Goal: Task Accomplishment & Management: Complete application form

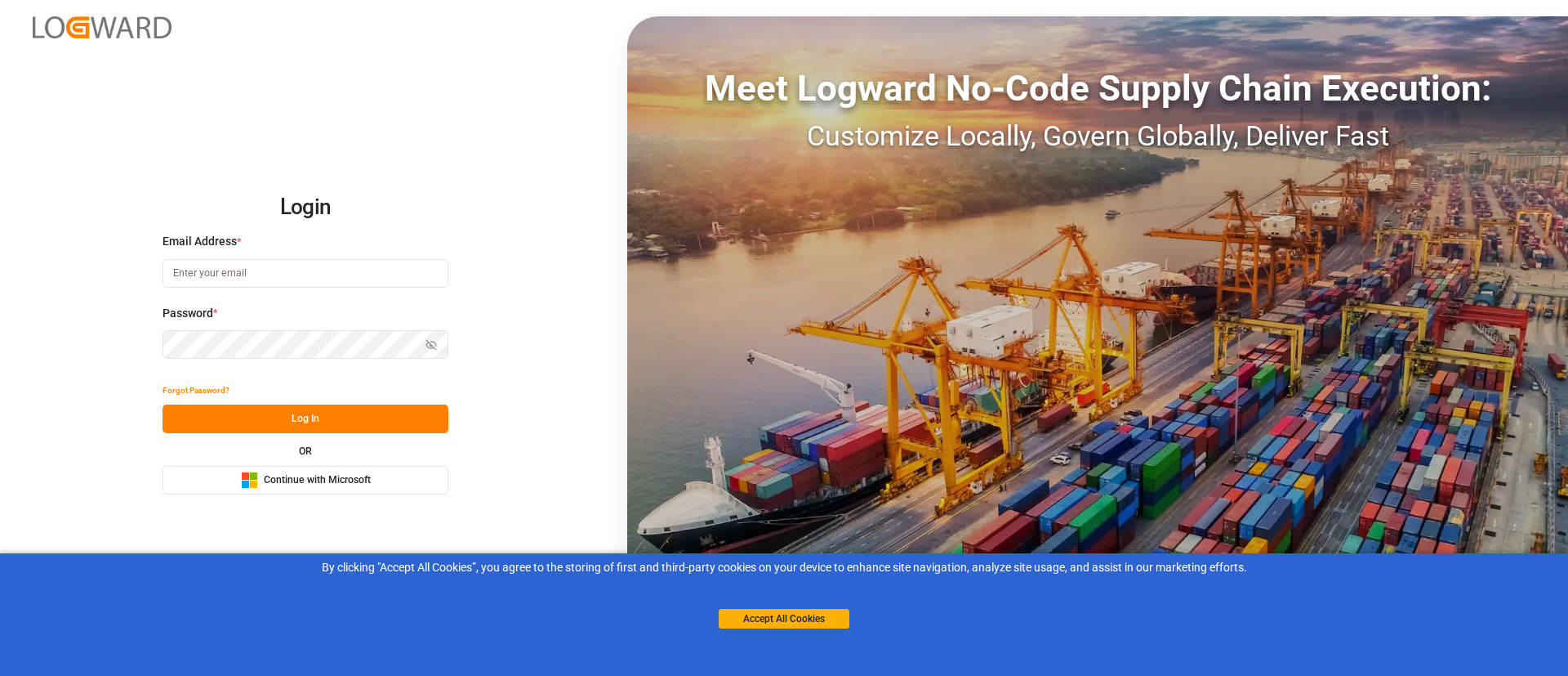
click at [323, 486] on span "Continue with Microsoft" at bounding box center [317, 480] width 107 height 15
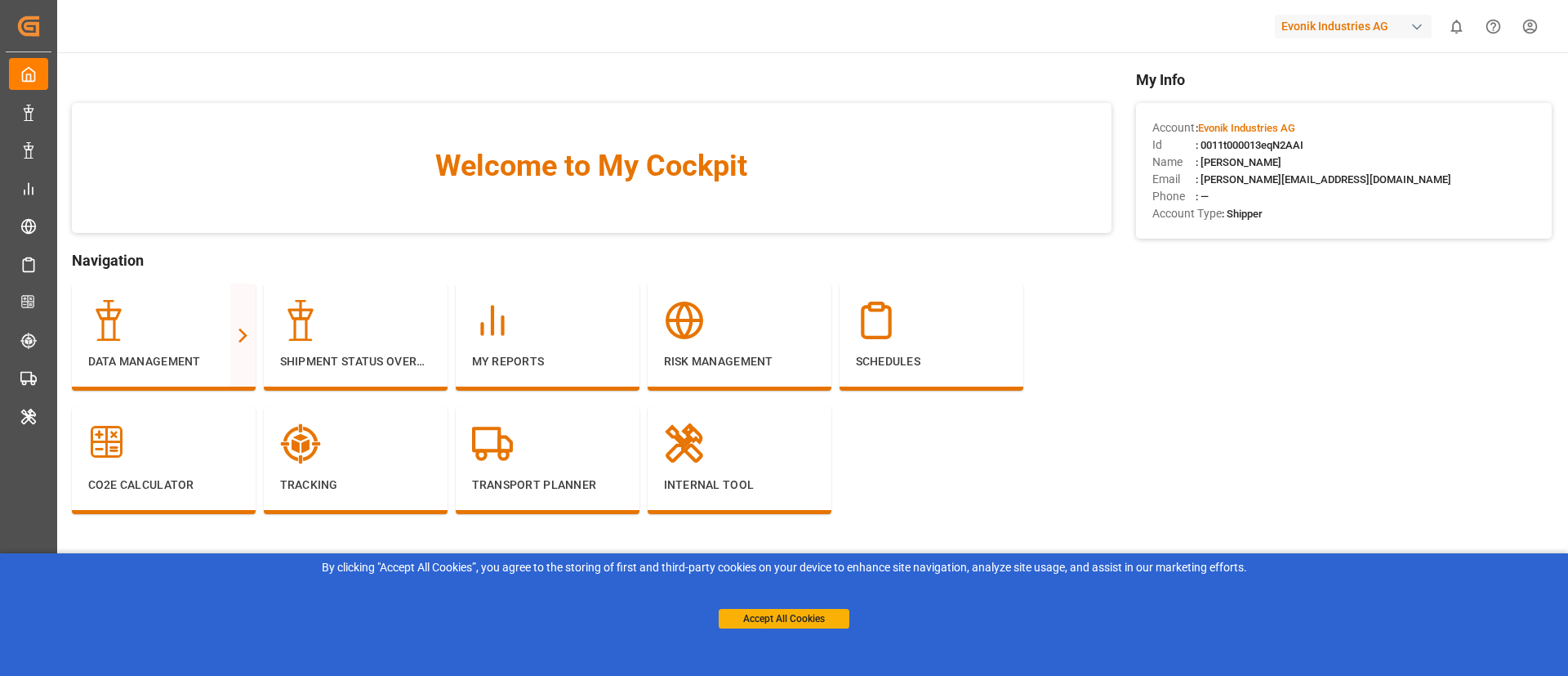
click at [1336, 24] on div "Evonik Industries AG" at bounding box center [1353, 26] width 157 height 23
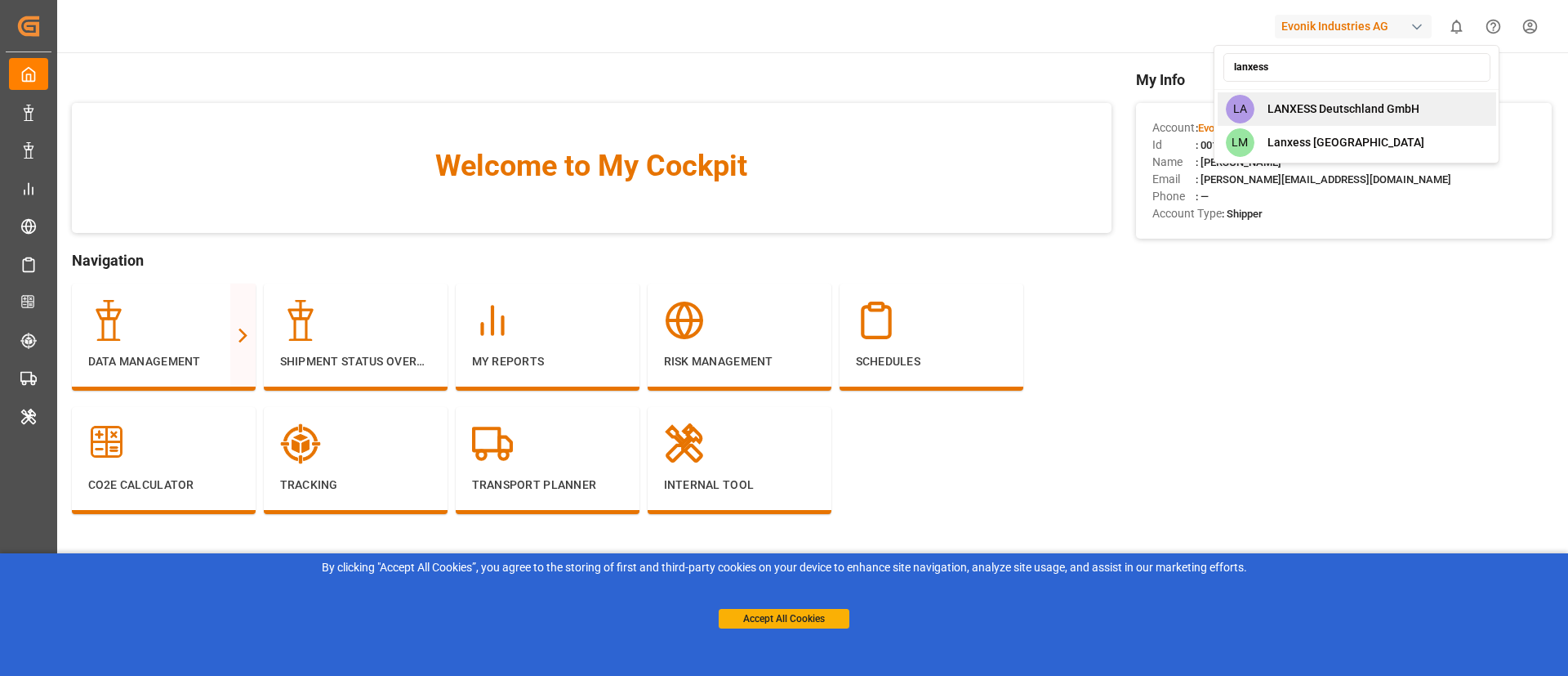
type input "lanxess"
click at [1313, 114] on span "LANXESS Deutschland GmbH" at bounding box center [1343, 109] width 152 height 17
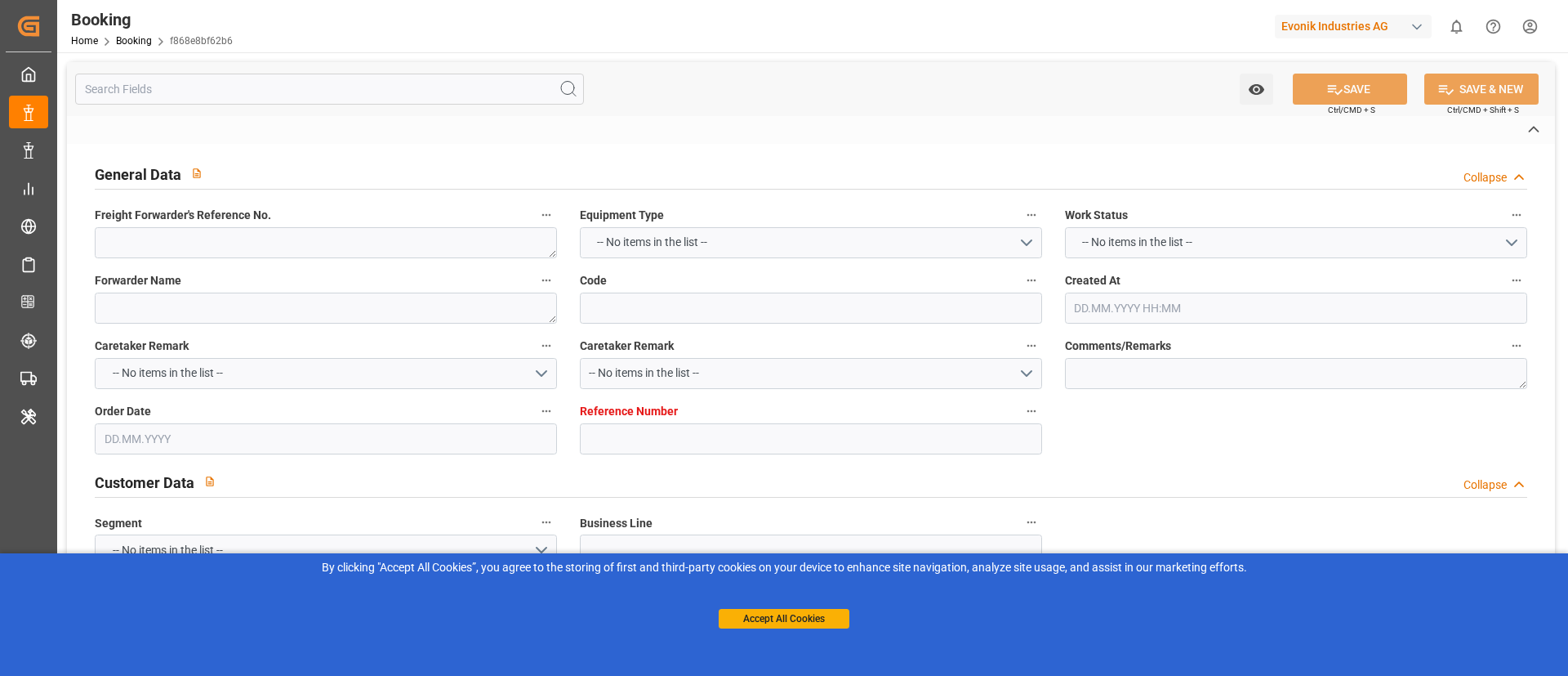
click at [794, 614] on button "Accept All Cookies" at bounding box center [784, 619] width 131 height 20
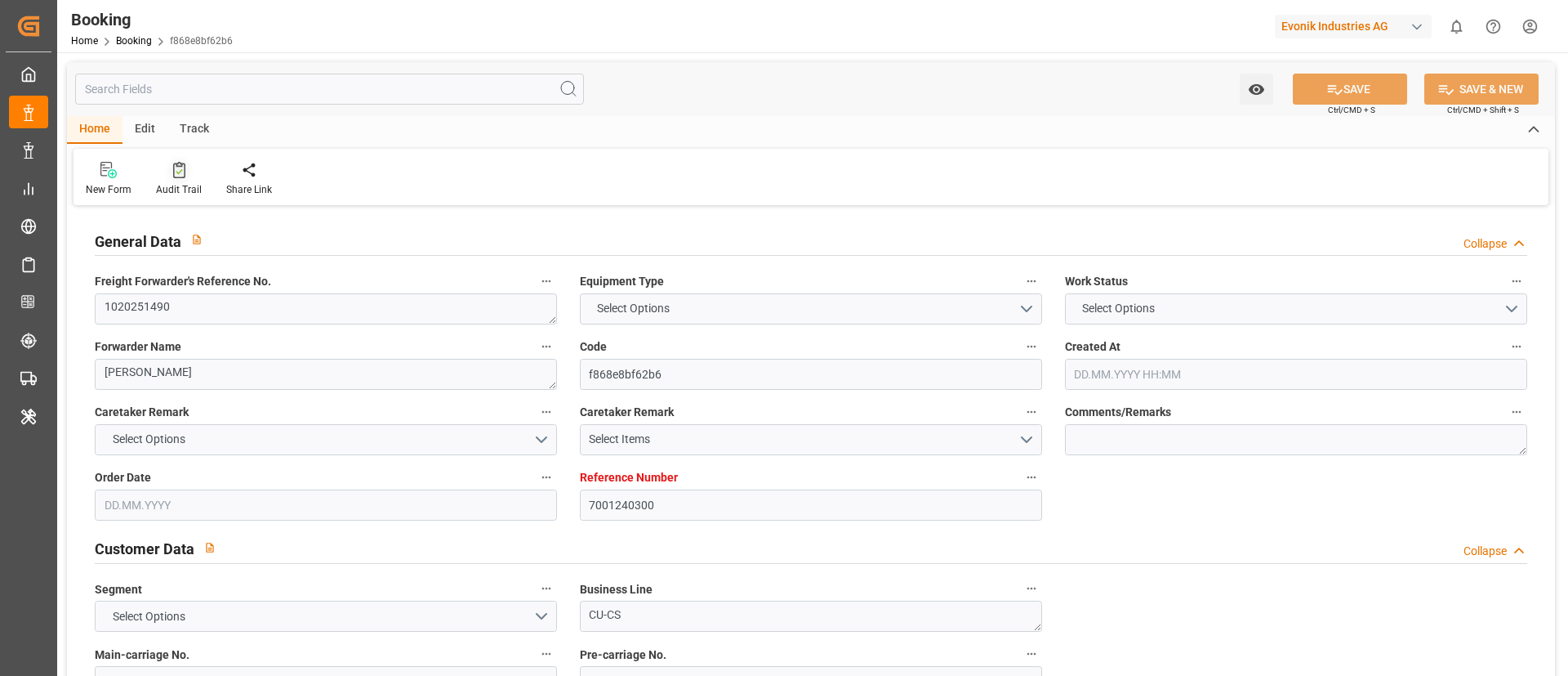
type textarea "1020251490"
type textarea "Karl Gross"
type input "f868e8bf62b6"
type input "7001240300"
type textarea "CU-CS"
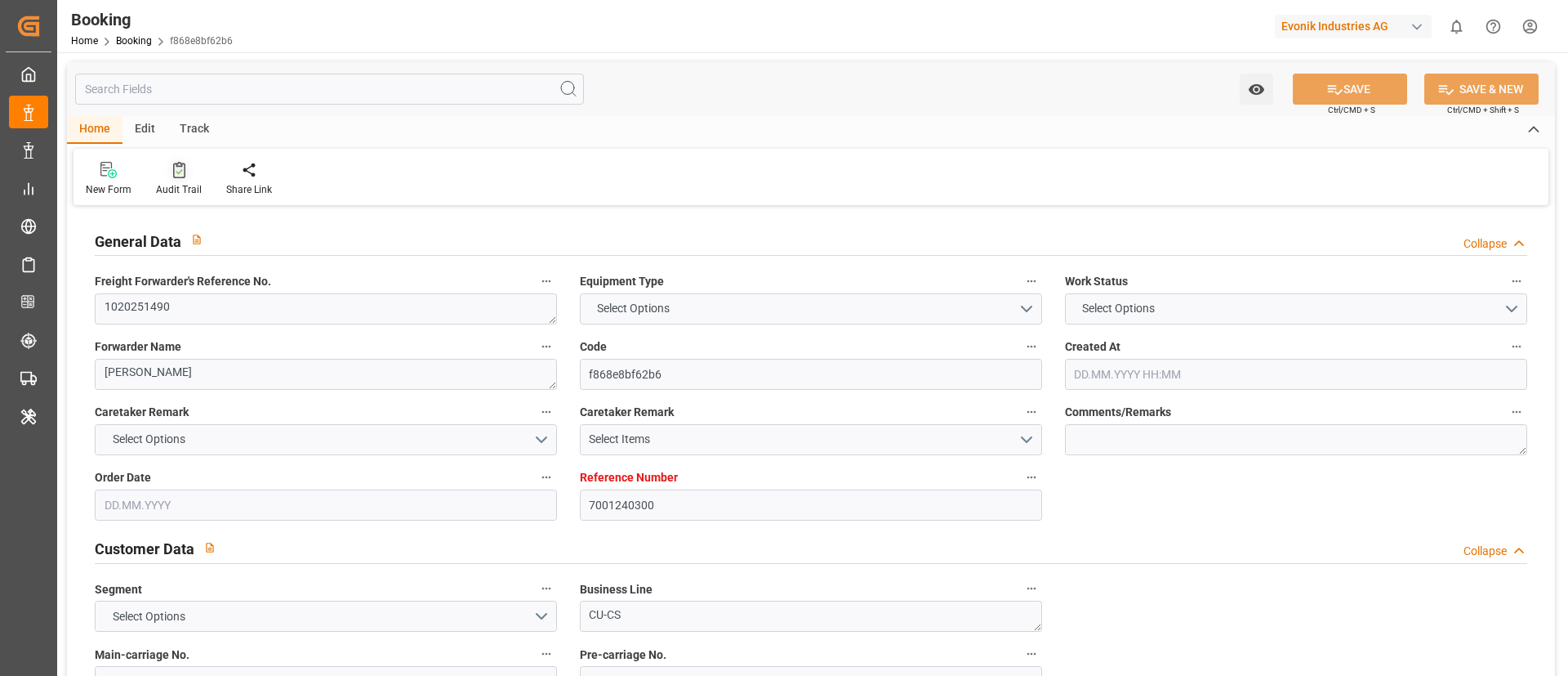
type input "7001212695"
type textarea "melanie.frerix@evonik.com"
type textarea "CIF"
type textarea "DURBAN"
type textarea "3"
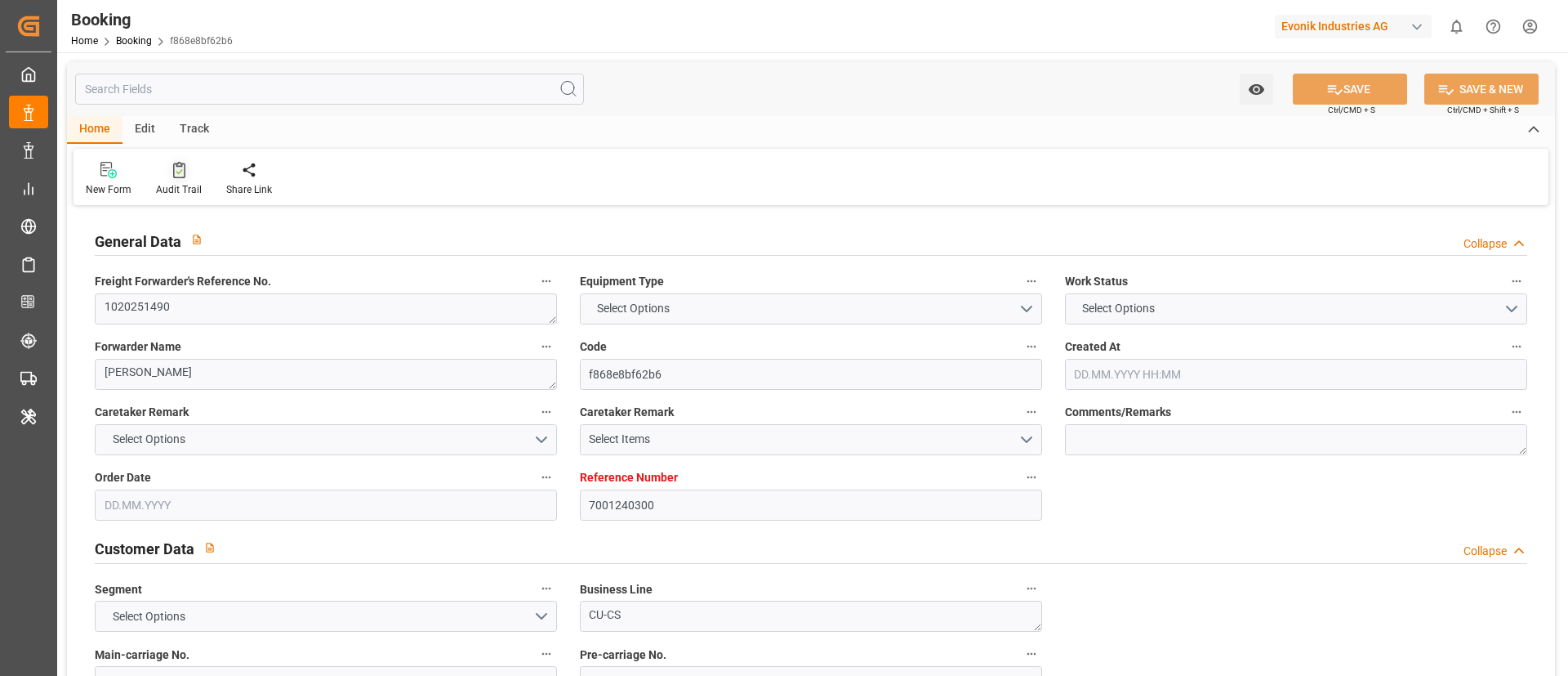
type textarea "Steinau"
type textarea "NYKU3660012"
type input "ONE RESPONSIBILITY"
type input "ONEY"
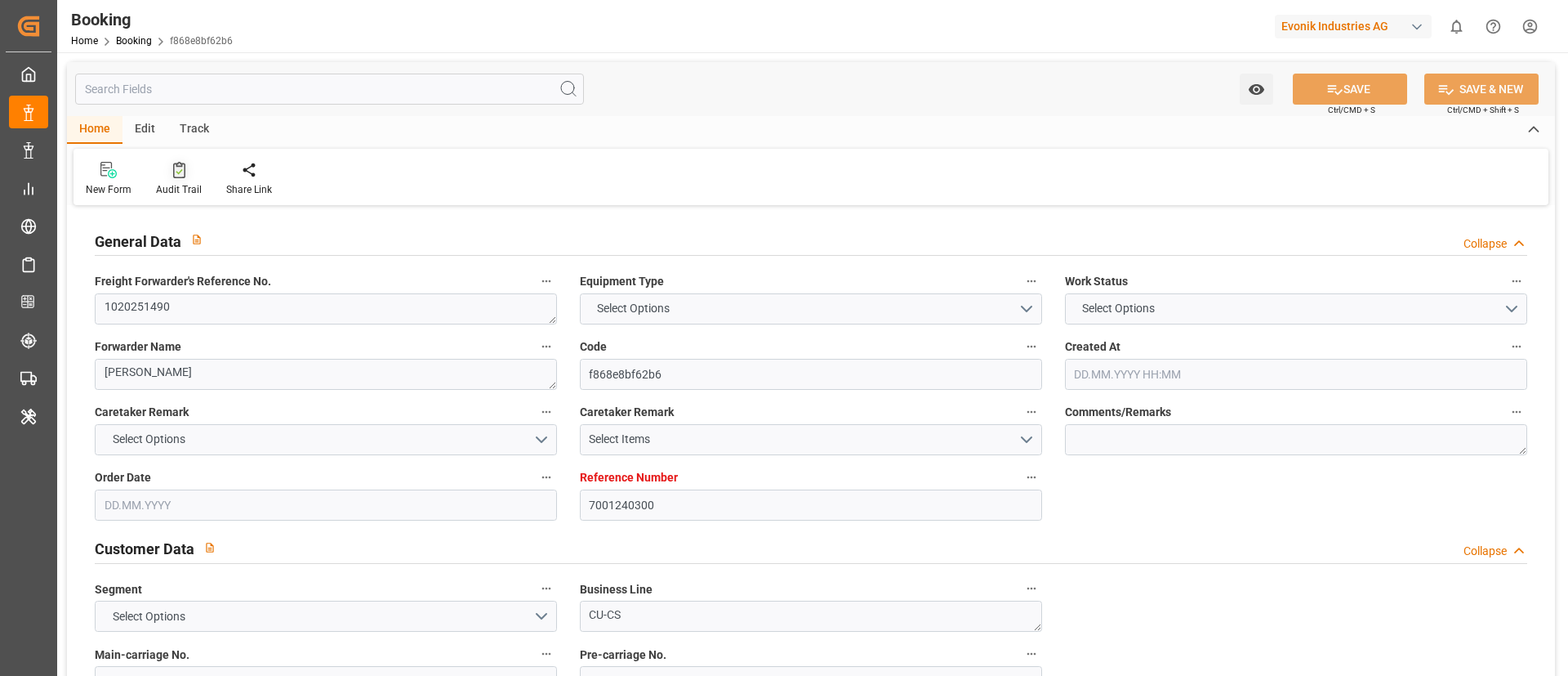
type textarea "HAMF60509800"
type input "[GEOGRAPHIC_DATA]"
type input "Durban"
type textarea "vesselName etd [PERSON_NAME]"
type textarea "INPUT_Evonik_Seeburger_IFTMIN_1003060355_20250817162926757.edi"
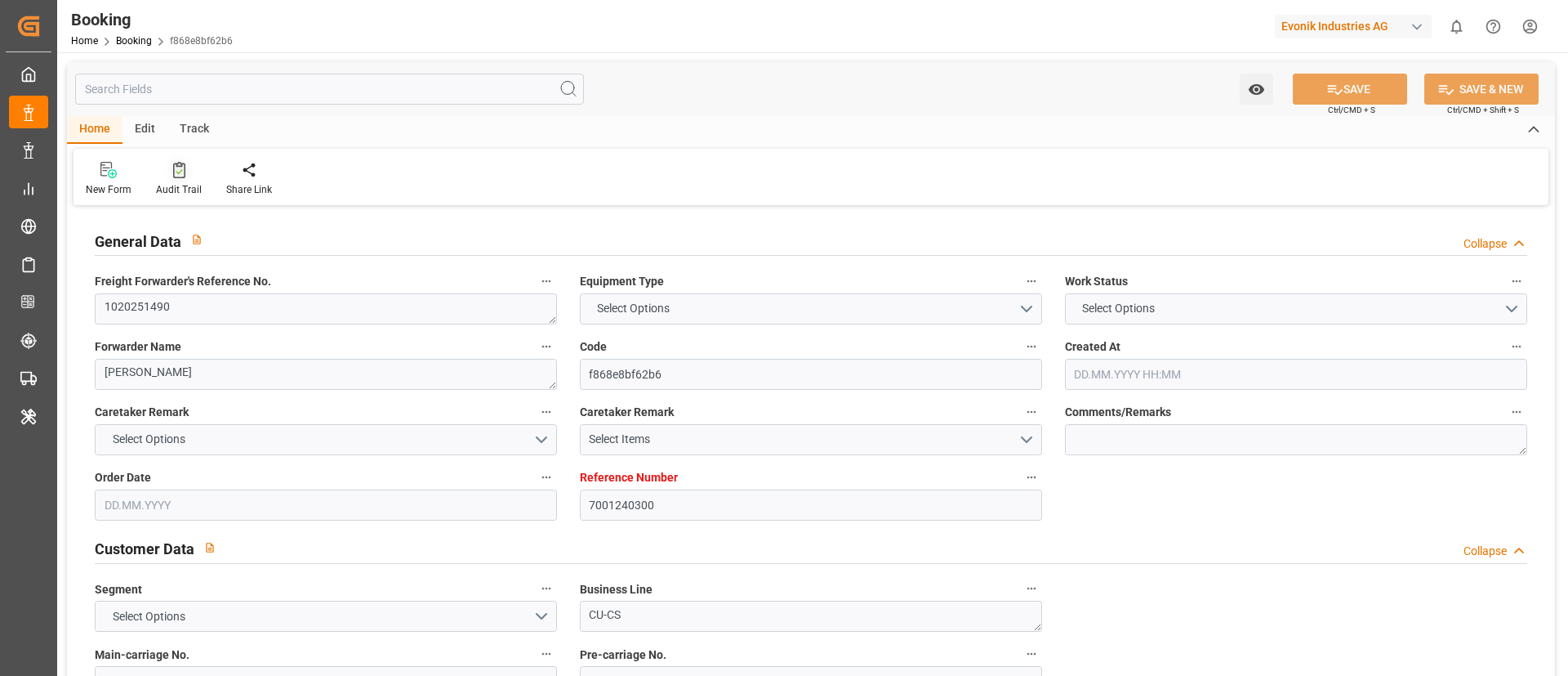
type textarea "NWC/UK North West Continent / UK_ZADUR_ONEY_CU-CS"
type textarea "INPUT_Evonik_Seeburger_IFTMIN_1003021123_20250805082411494.edi,INPUT_Evonik_See…"
type textarea "1003060355"
type textarea "Logward System"
type textarea "businessDivision-businessLine-"
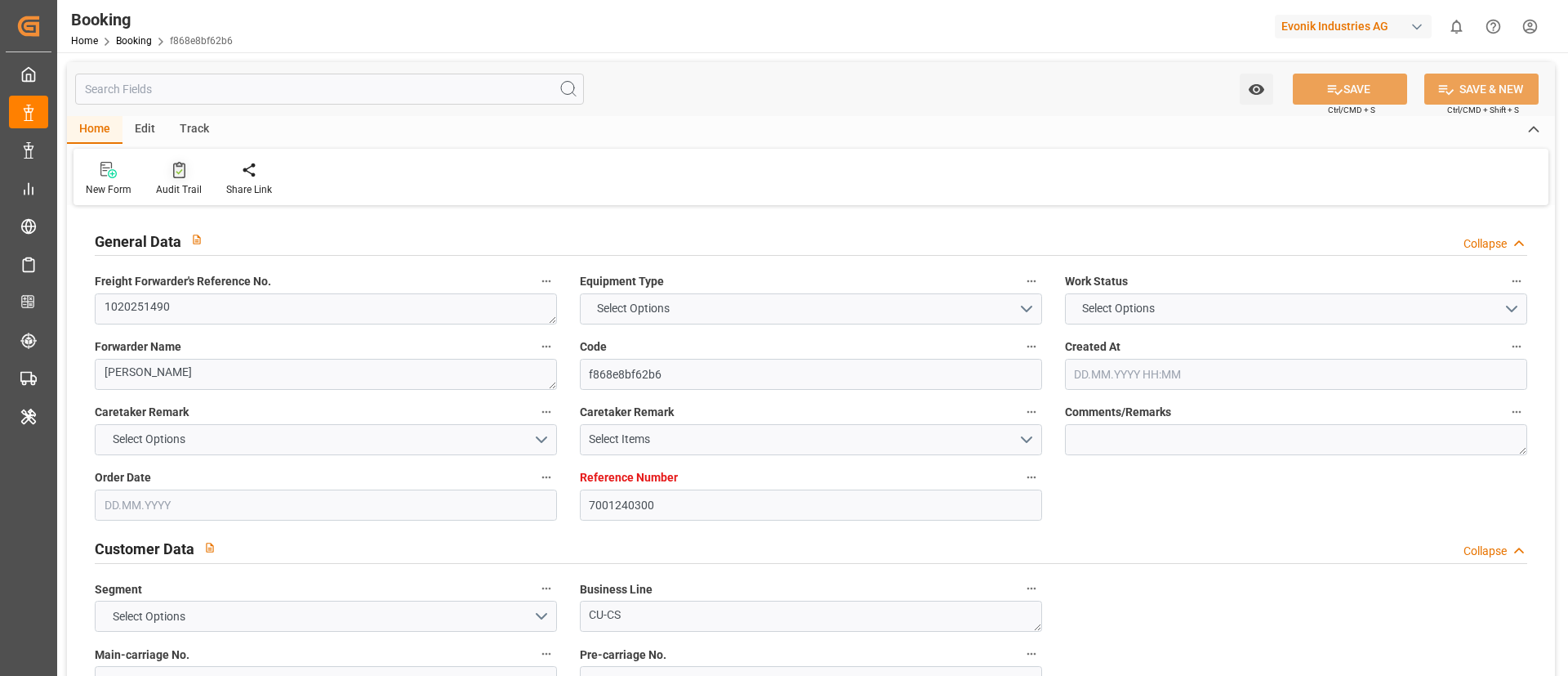
type textarea "IFTMIN"
type textarea "a011t00000LcJC5AAN"
type textarea "No"
type input "ROTTERDAM"
type input "DURBAN"
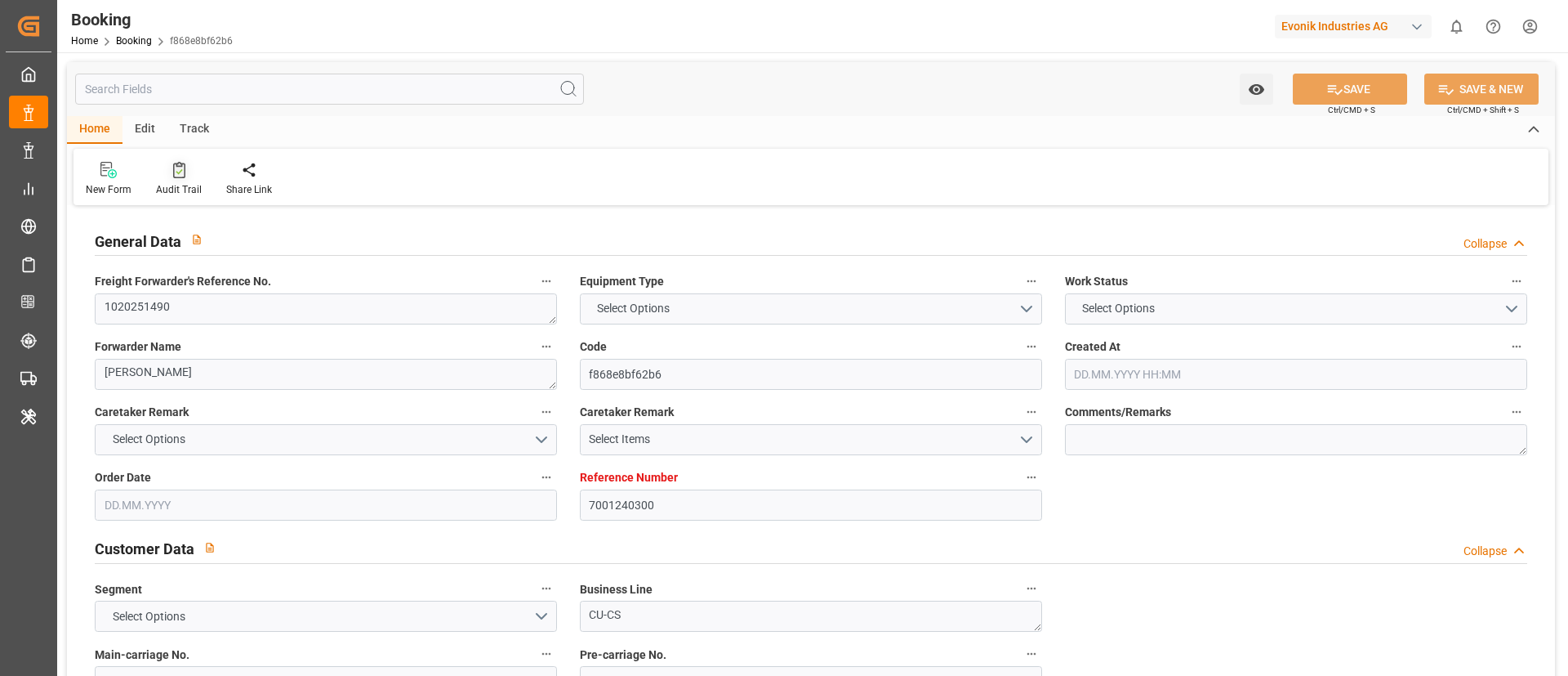
type input "FRANKFURT AM MAIN"
type input "DE"
type input "TRUCK"
type input "FRANKFURT AM MAIN"
type input "DE"
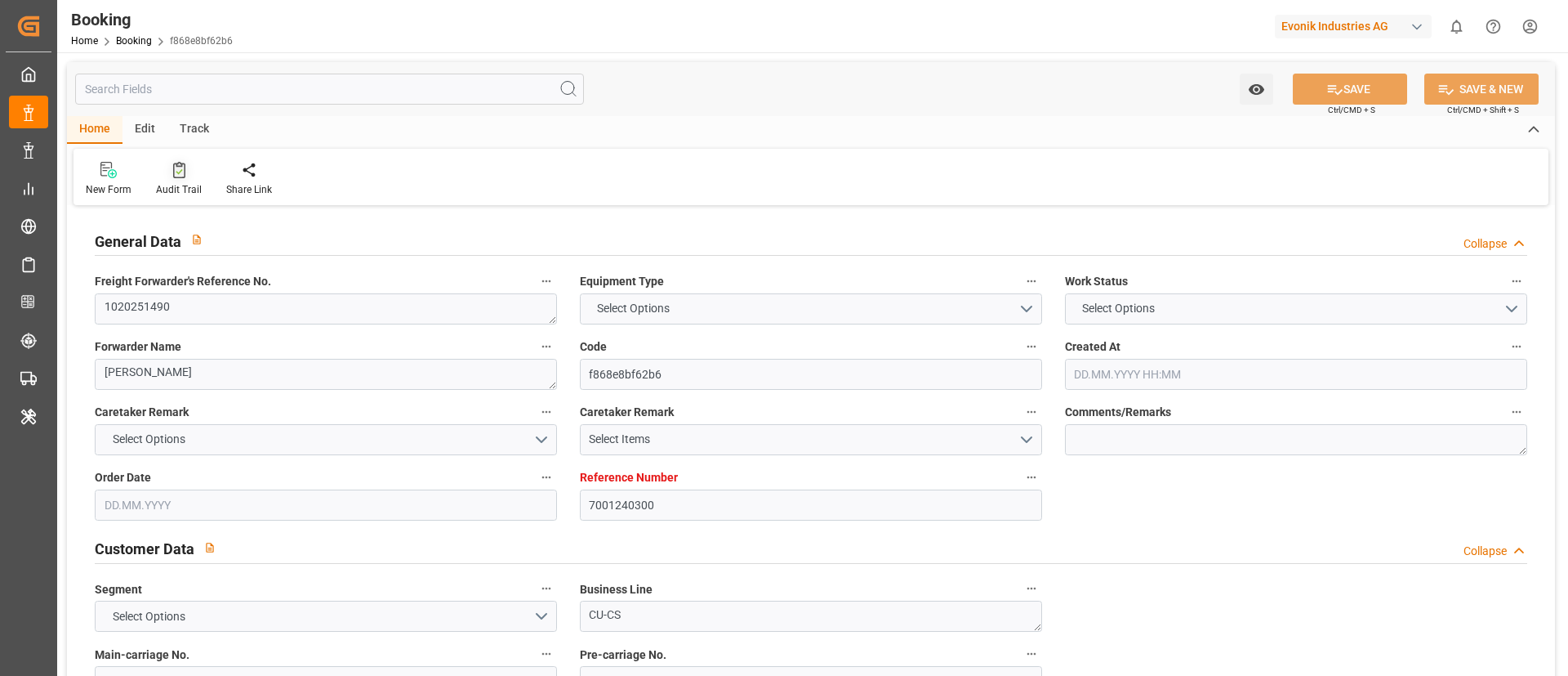
type input "FEEDER"
type input "253S"
type input "VESSEL"
type input "ONE RESPONSIBILITY"
type input "TRUCK"
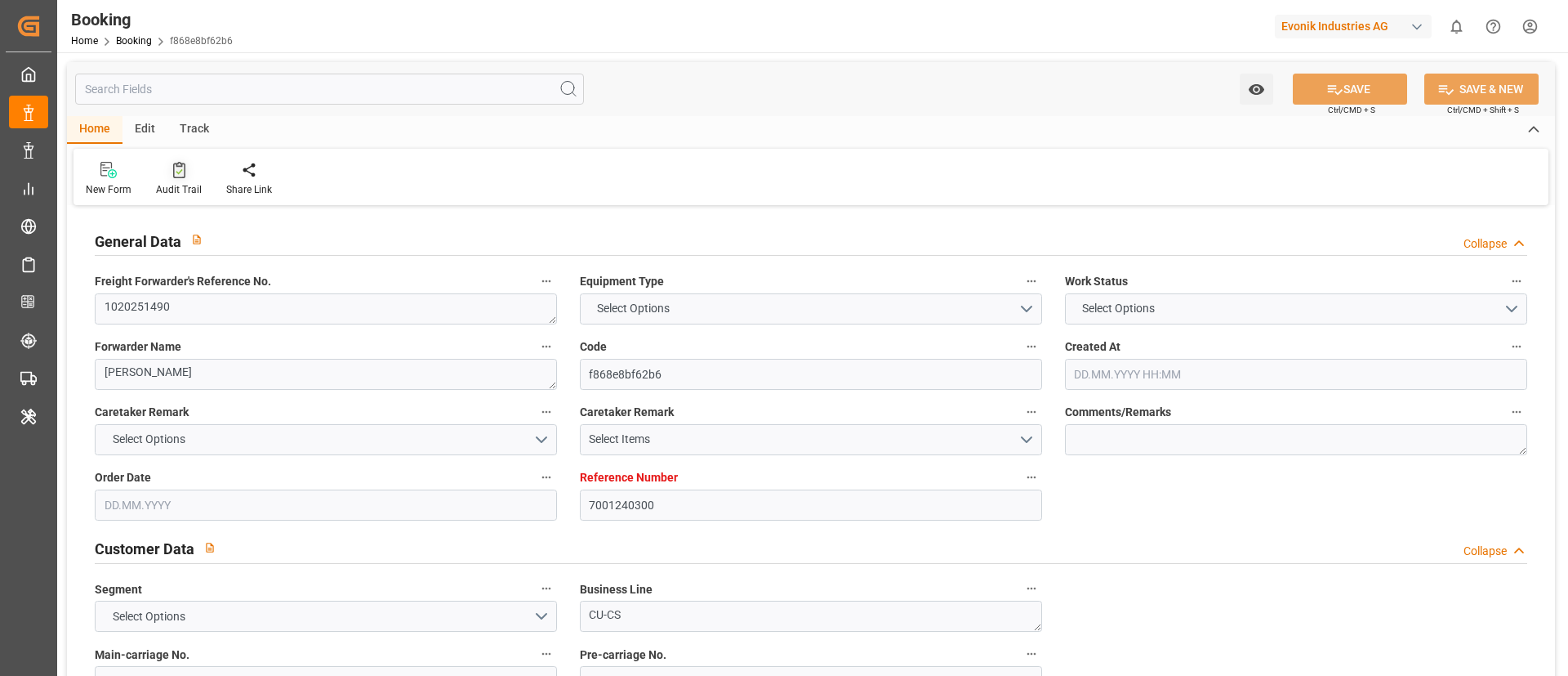
type input "TRUCK"
type input "ZA"
type input "DURBAN"
type input "7001240300"
type input "9952775"
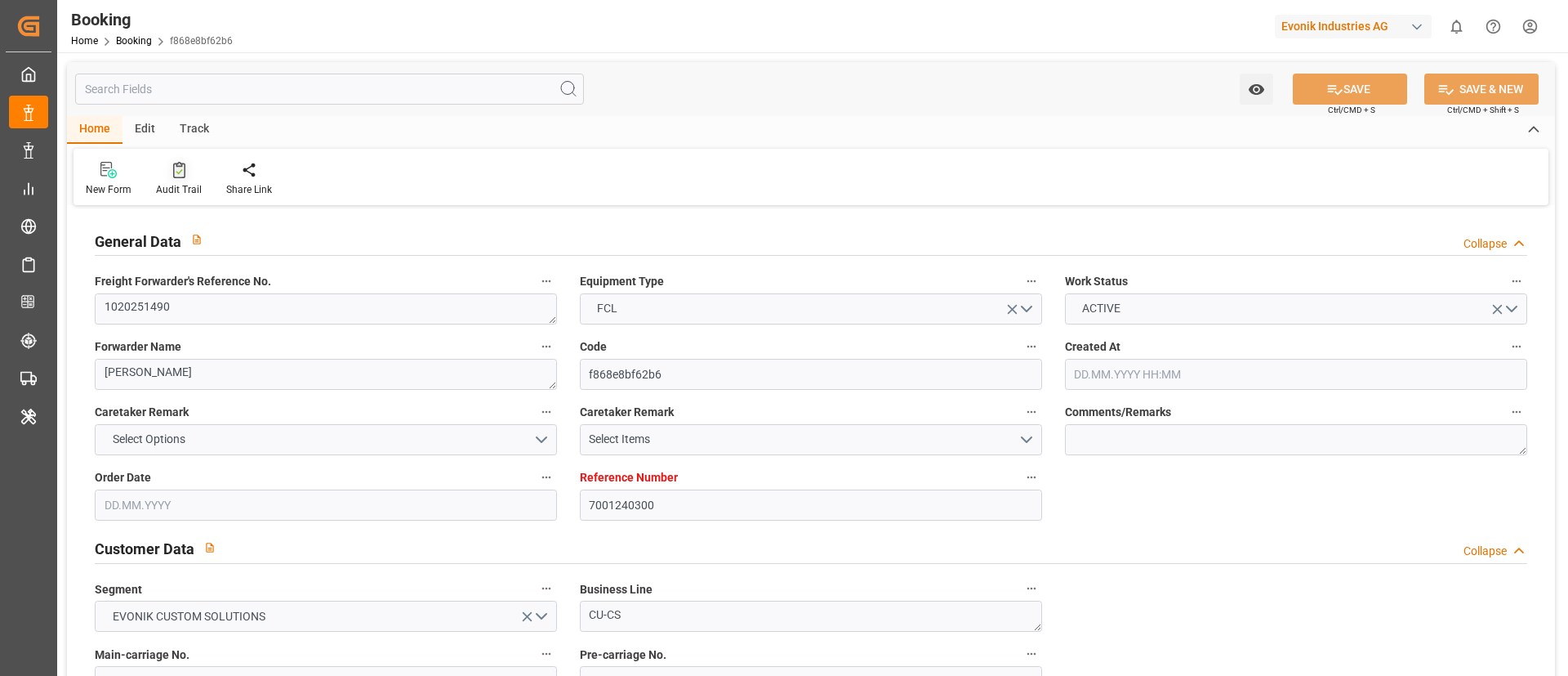
type input "9952775"
type input "ONE"
type input "Ocean Network Express"
type input "NLRTM"
type input "ZADUR"
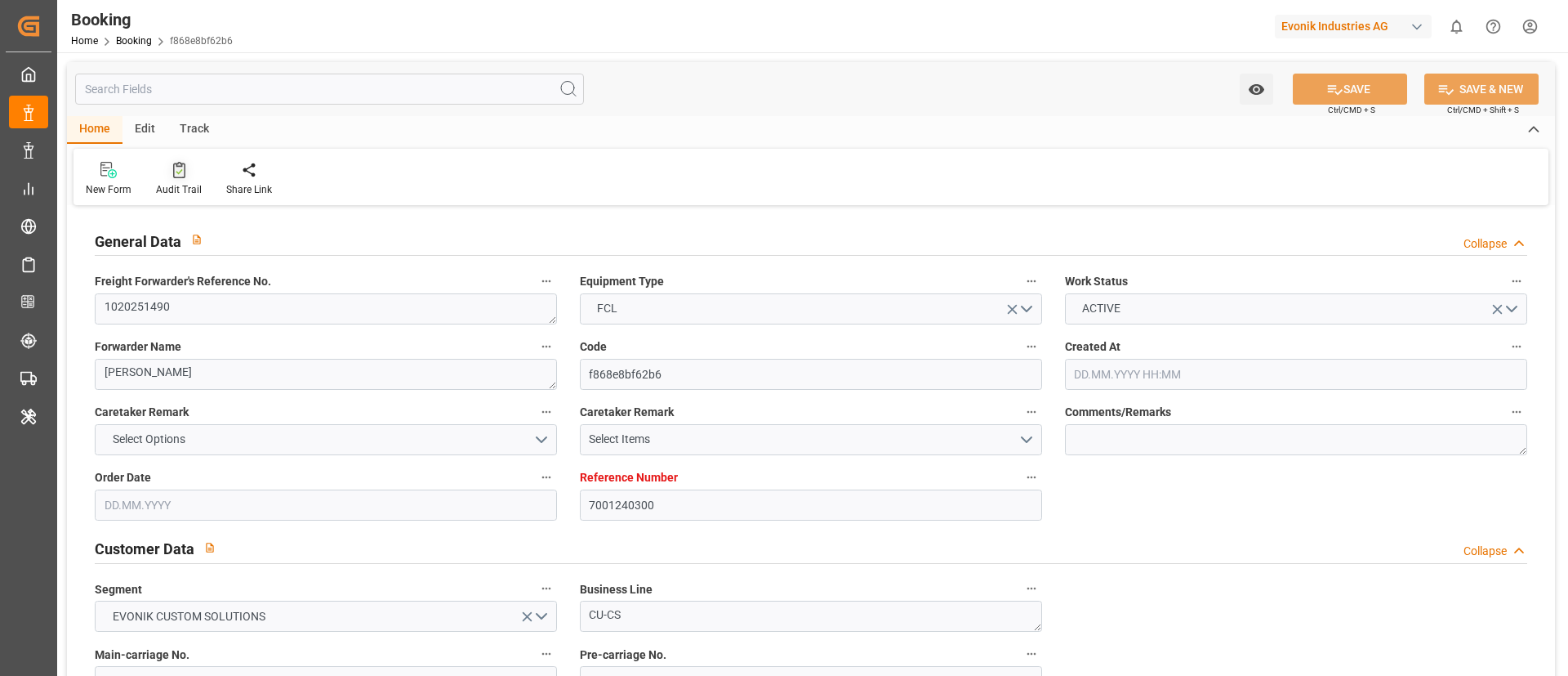
type input "0"
type input "NLRTM"
type input "ZADUR"
type input "9952775"
type input "05.08.2025 06:25"
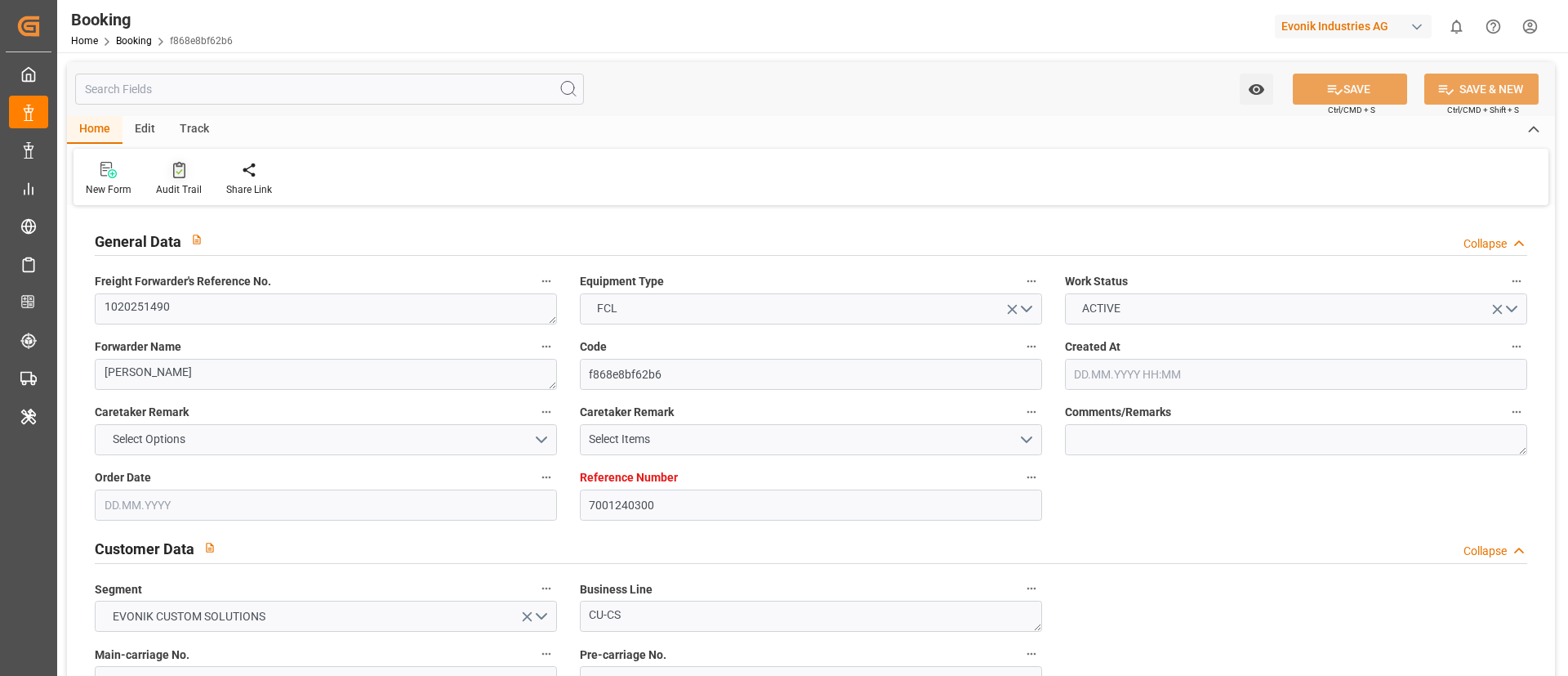
type input "05.08.2025"
type input "28.09.2025"
type input "12.08.2025"
type input "07.08.2025 14:07"
type input "21.08.2025 05:00"
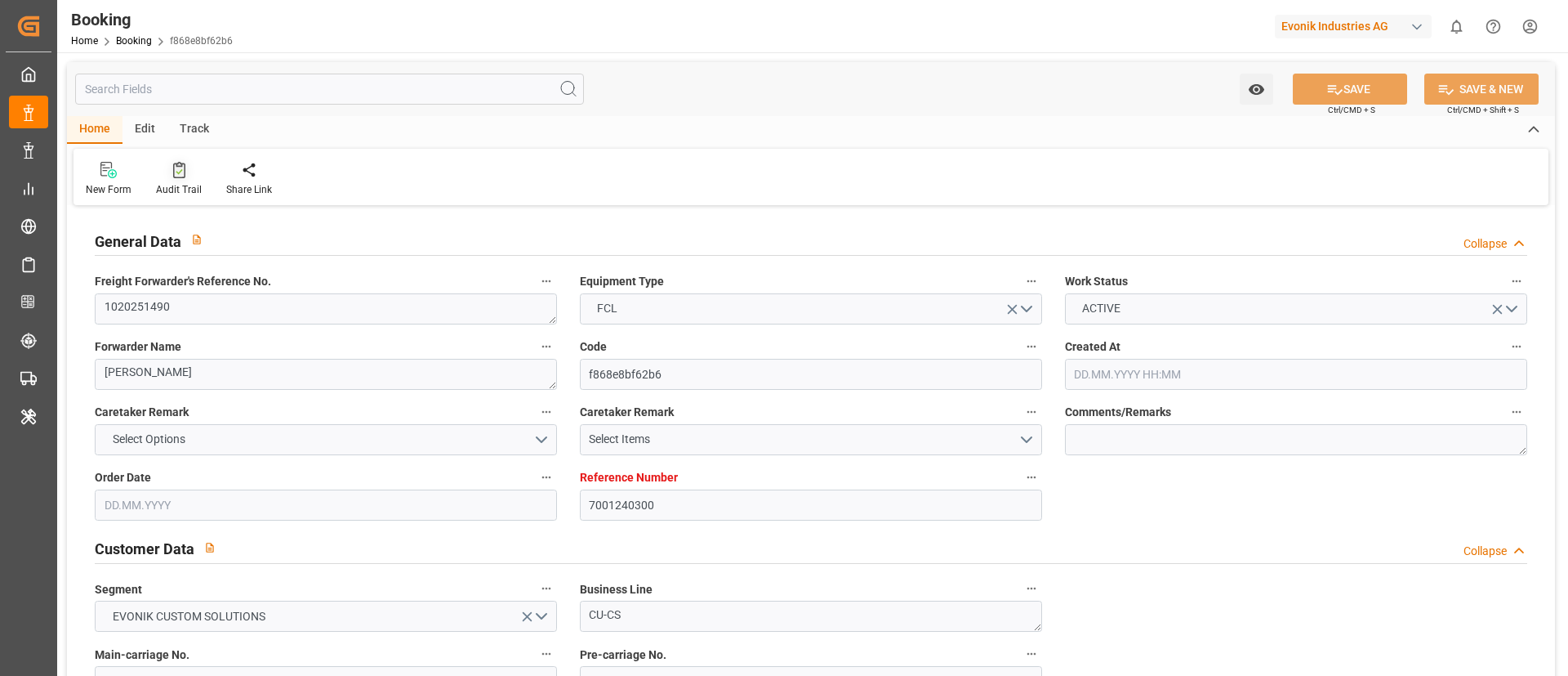
type input "14.08.2025 00:00"
type input "10.08.2025 13:06"
type input "20.09.2025 06:00"
type input "[DATE] 00:00"
type input "17.08.2025"
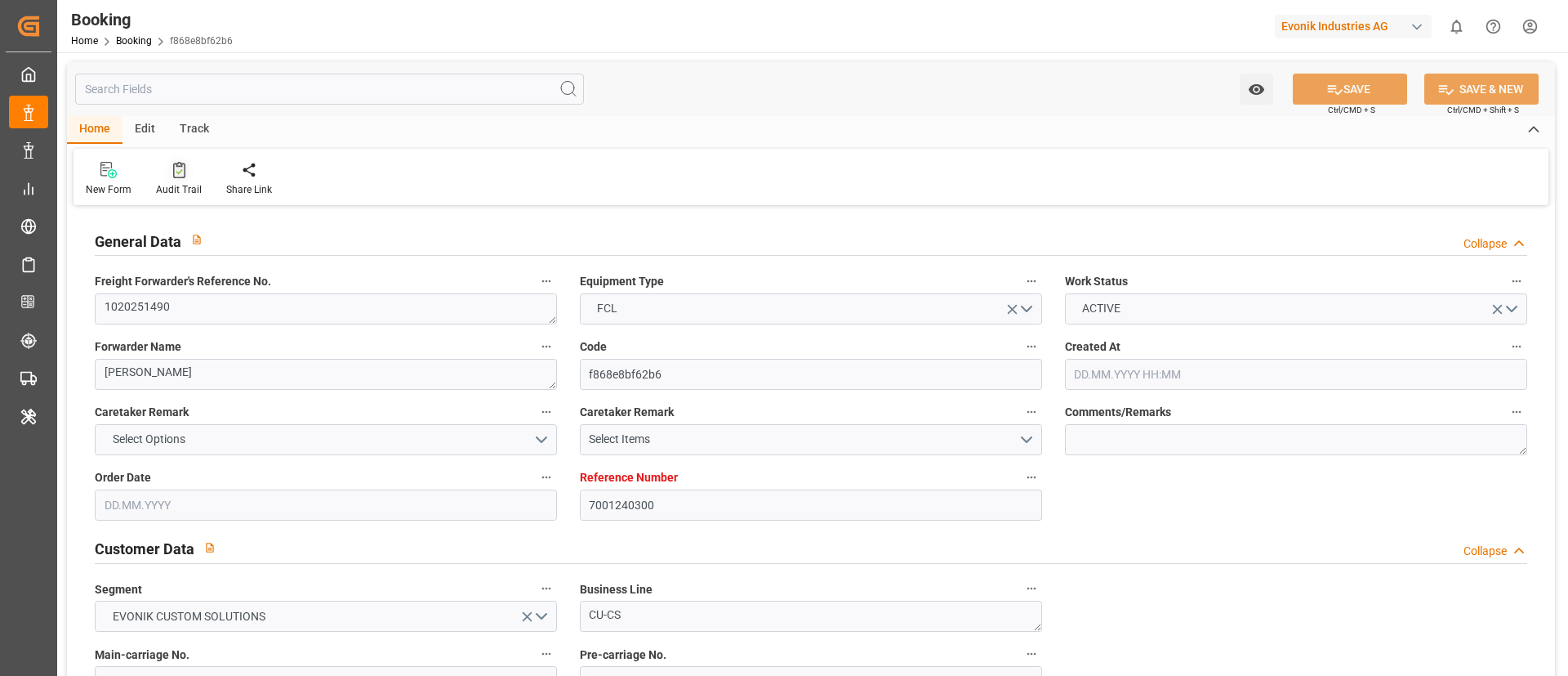
type input "17.08.2025 14:30"
type input "17.08.2025"
type input "06.08.2025 06:49"
type input "06.08.2025 10:01"
type input "11.08.2025 02:36"
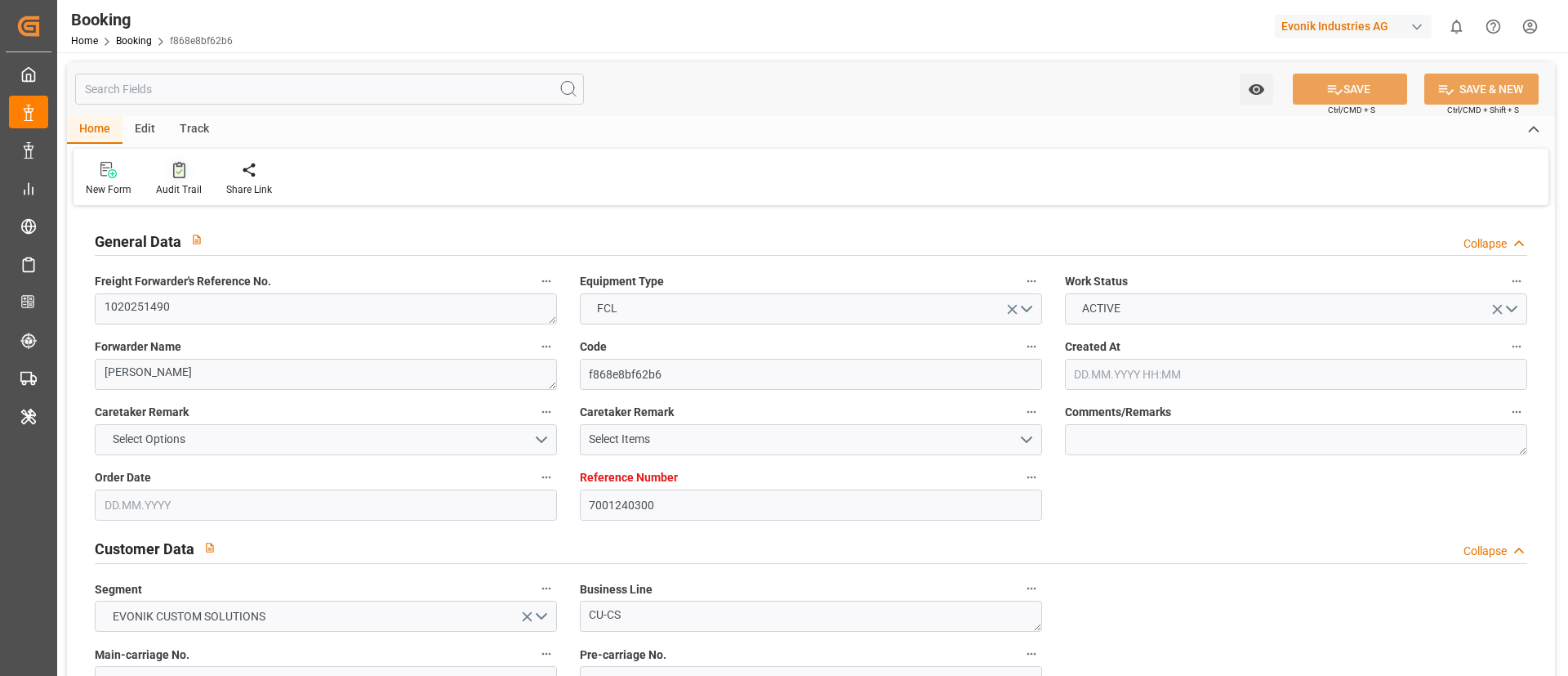
type input "11.08.2025 02:36"
type input "21.08.2025 03:39"
type input "14.08.2025 03:39"
type input "21.08.2025 05:00"
type input "20.09.2025 06:00"
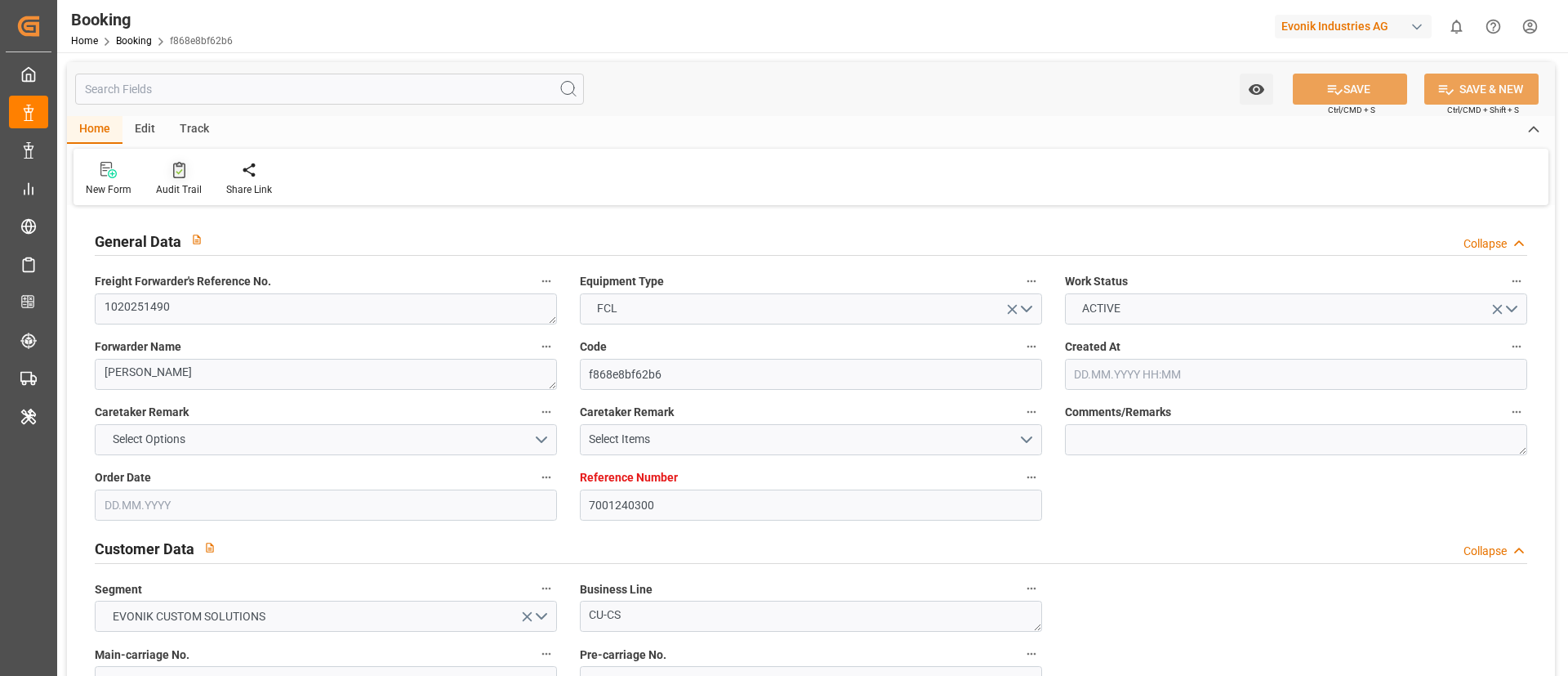
type input "21.09.2025 16:03"
type input "20.09.2025 07:30"
type input "13.09.2025 07:30"
type input "20.09.2025 12:00"
type input "13.09.2025 12:00"
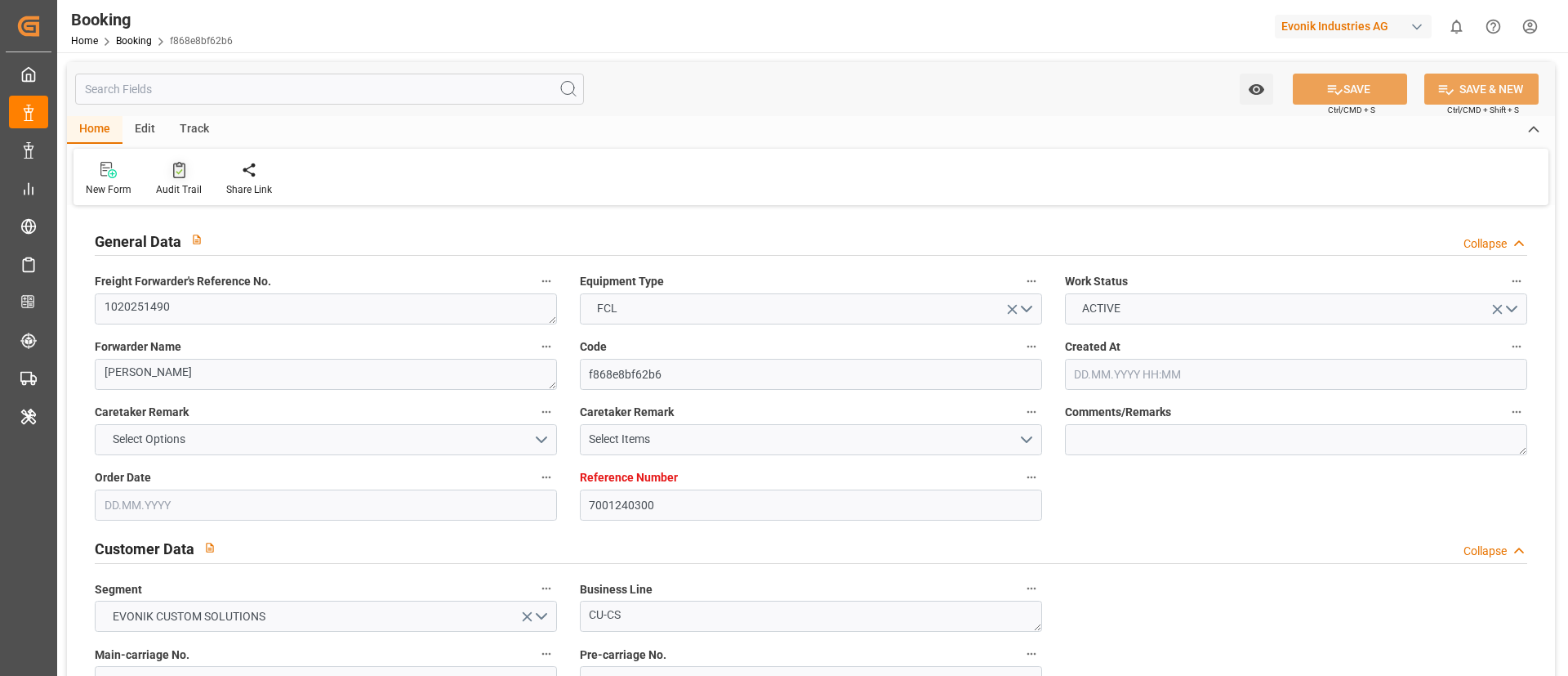
type input "25.09.2025 16:03"
type input "20.09.2025 16:00"
type input "13.09.2025 16:00"
click at [173, 175] on icon at bounding box center [180, 169] width 12 height 16
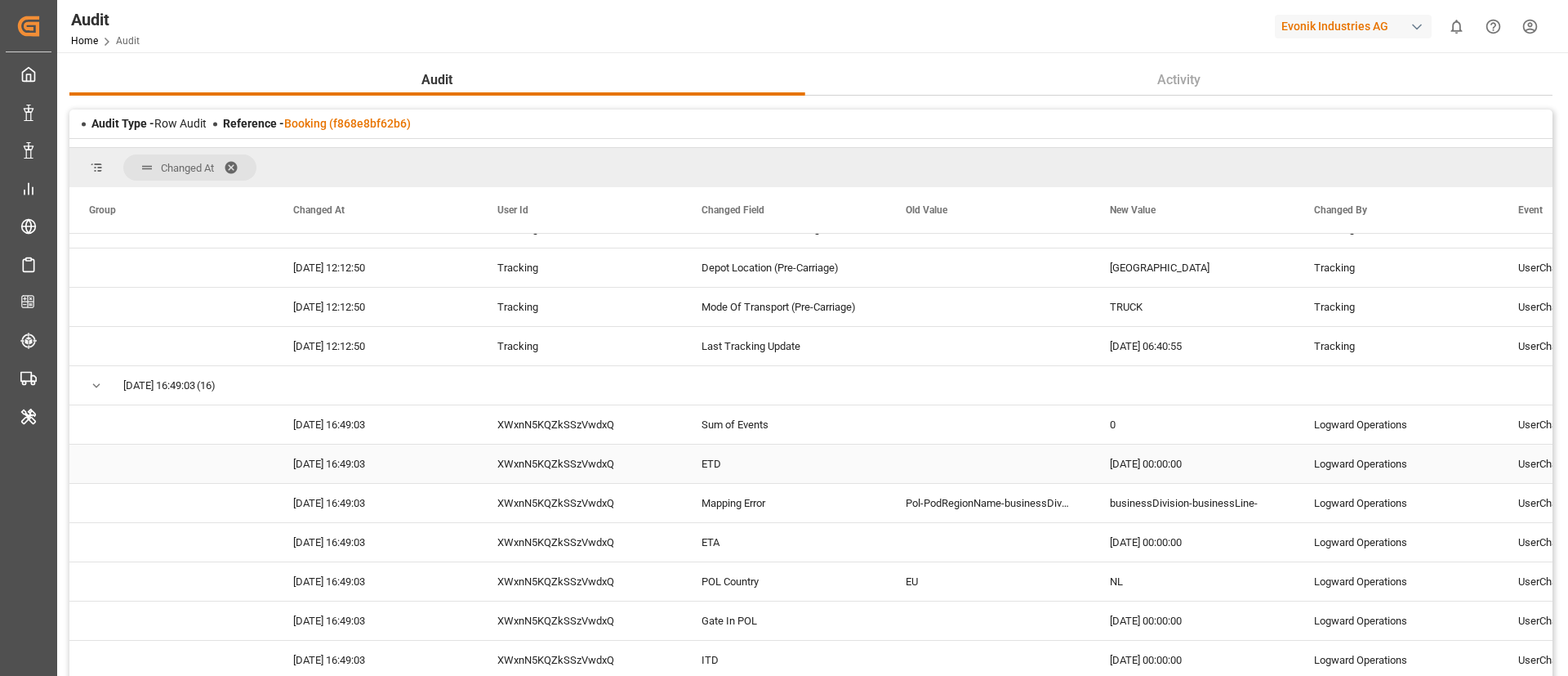
scroll to position [3678, 0]
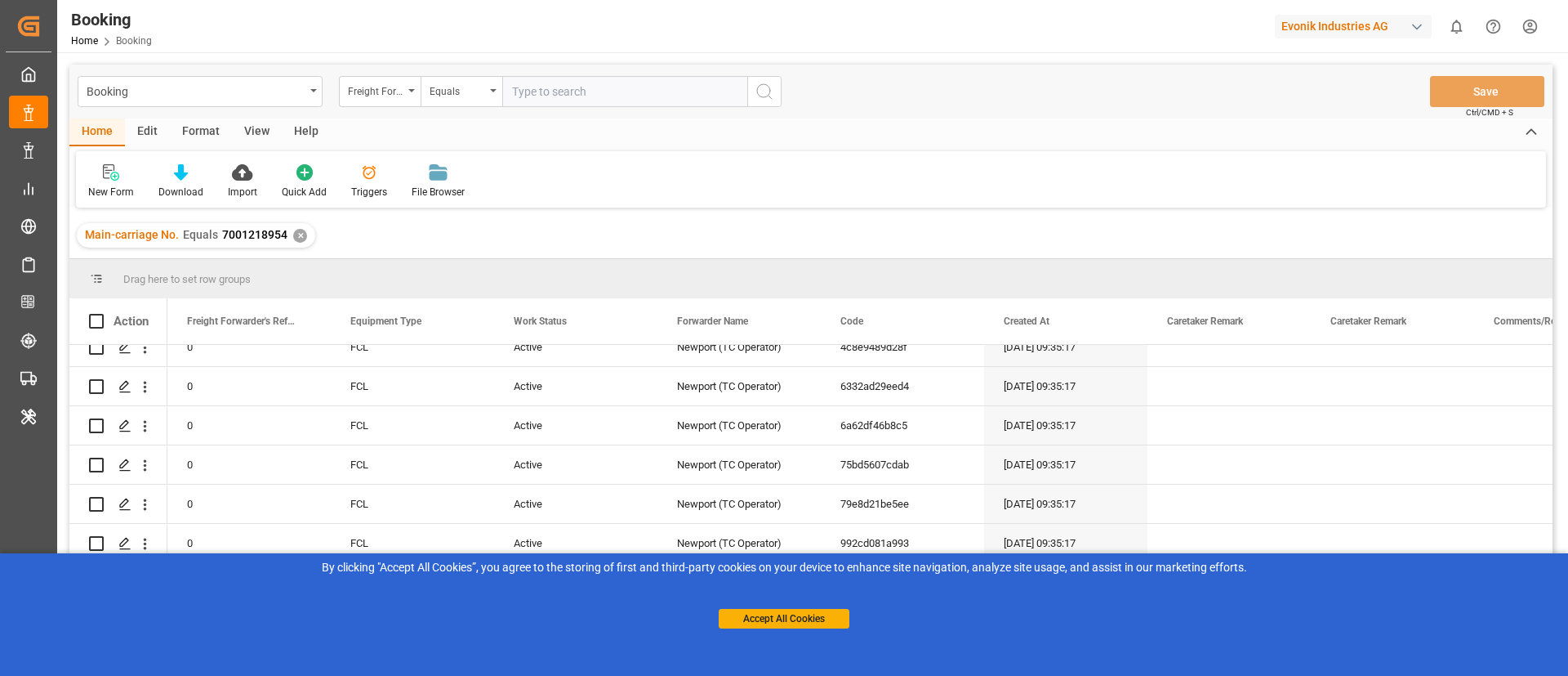
click at [258, 134] on div "View" at bounding box center [256, 133] width 49 height 28
drag, startPoint x: 86, startPoint y: 183, endPoint x: 96, endPoint y: 182, distance: 10.0
click at [86, 182] on div "Default" at bounding box center [104, 180] width 56 height 36
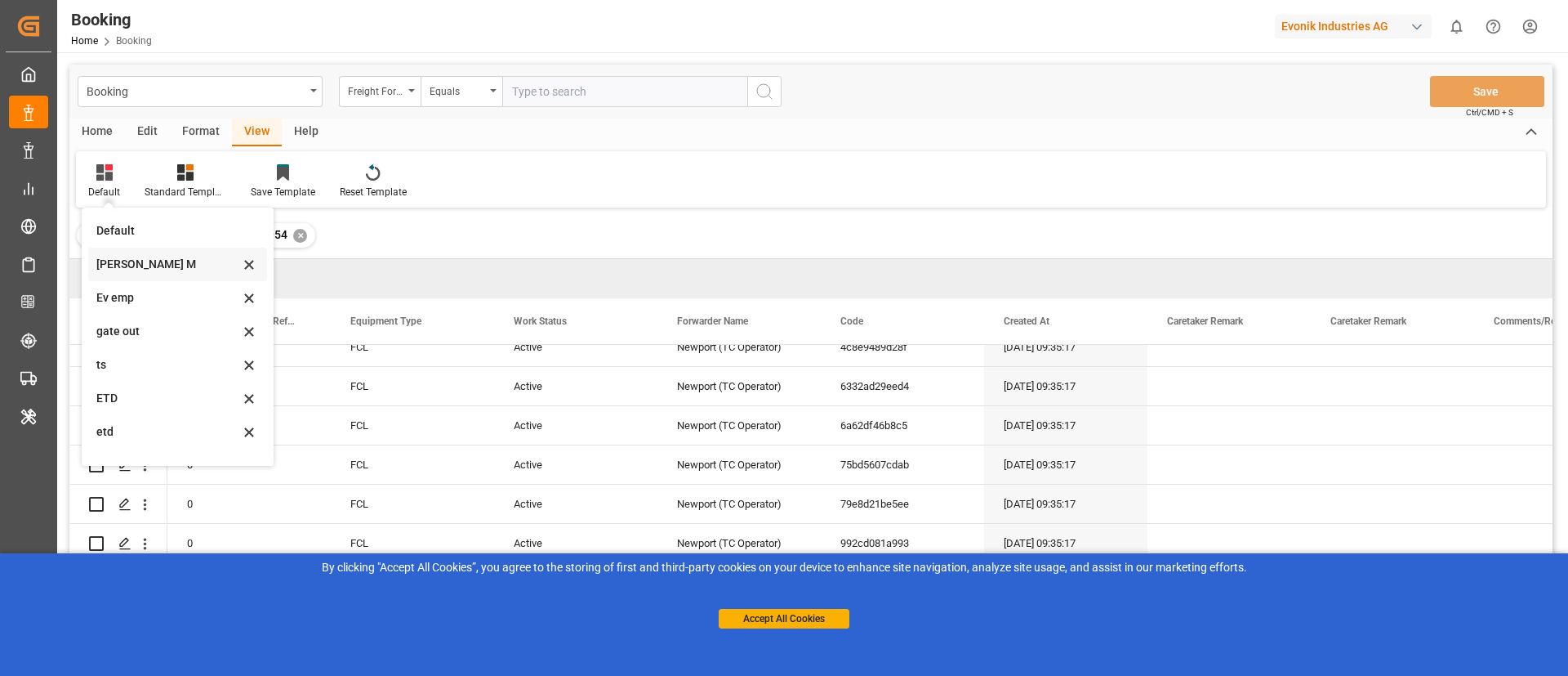
click at [163, 256] on div "Vishmita M" at bounding box center [167, 265] width 143 height 17
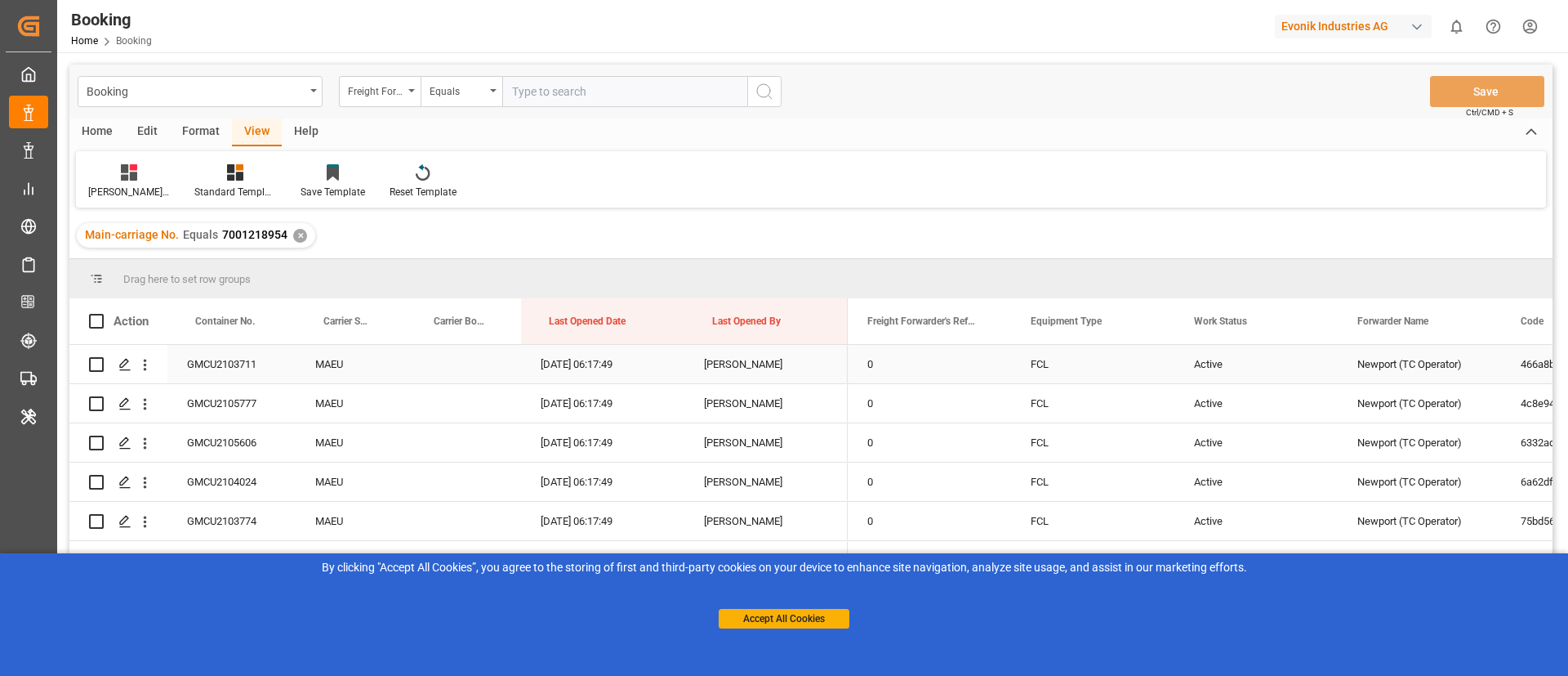
drag, startPoint x: 147, startPoint y: 364, endPoint x: 158, endPoint y: 364, distance: 11.0
click at [147, 363] on icon "open menu" at bounding box center [145, 365] width 17 height 17
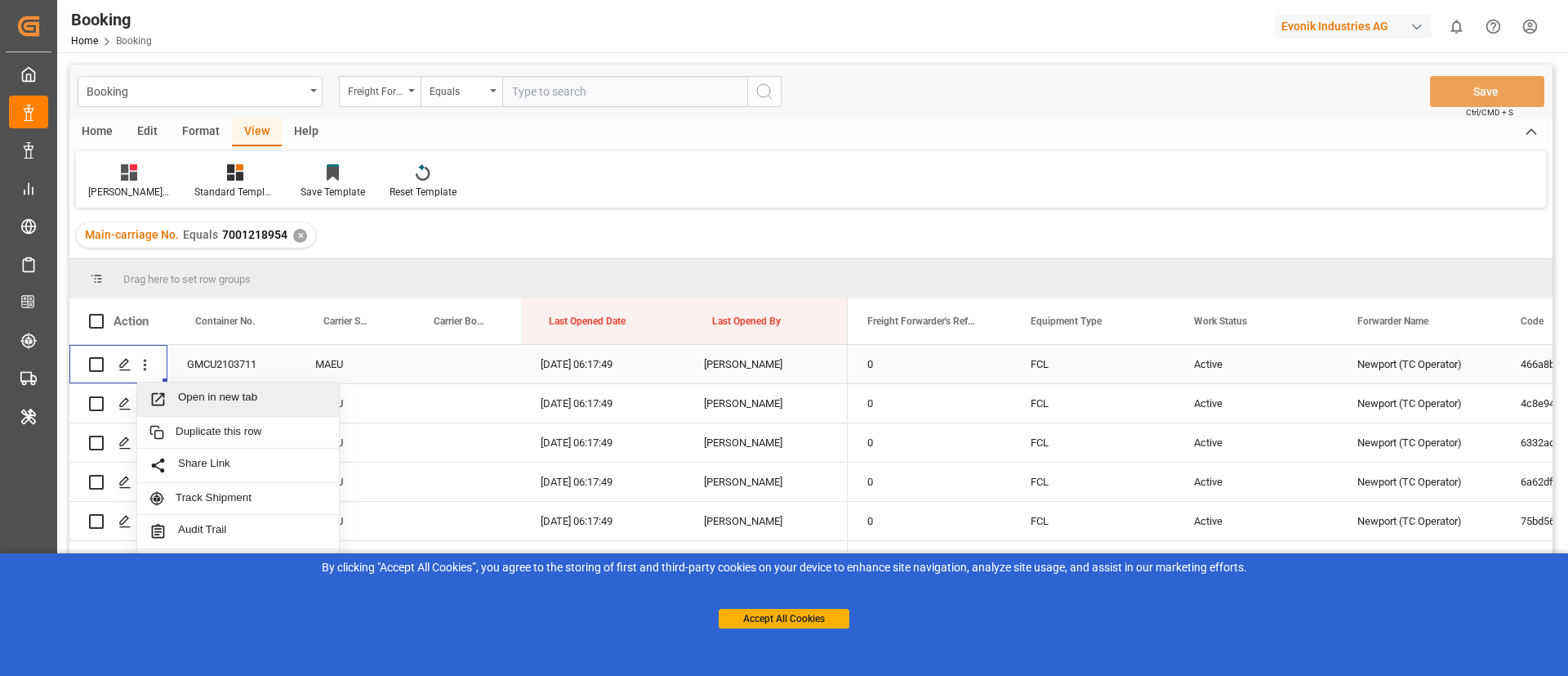
click at [225, 394] on span "Open in new tab" at bounding box center [252, 399] width 148 height 17
